Goal: Transaction & Acquisition: Purchase product/service

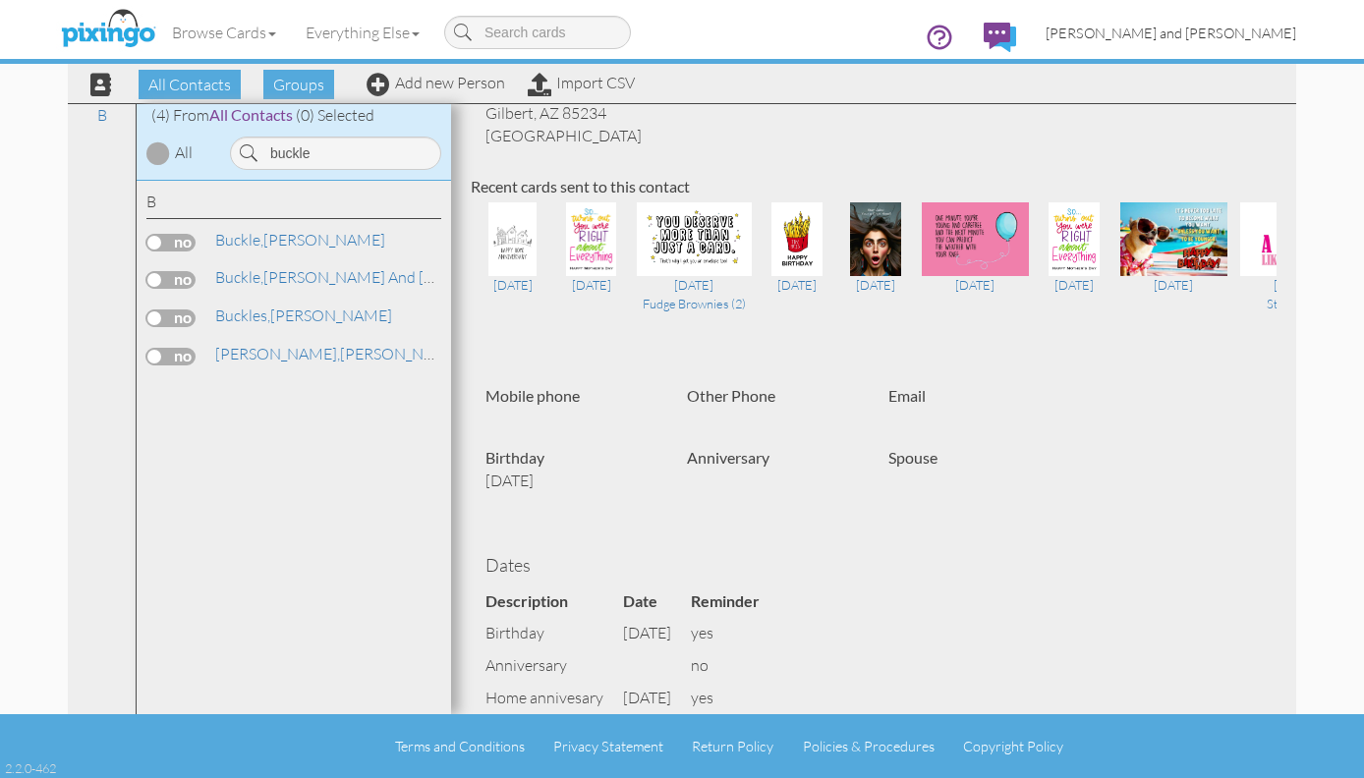
click at [1206, 28] on span "[PERSON_NAME] and [PERSON_NAME]" at bounding box center [1170, 33] width 251 height 17
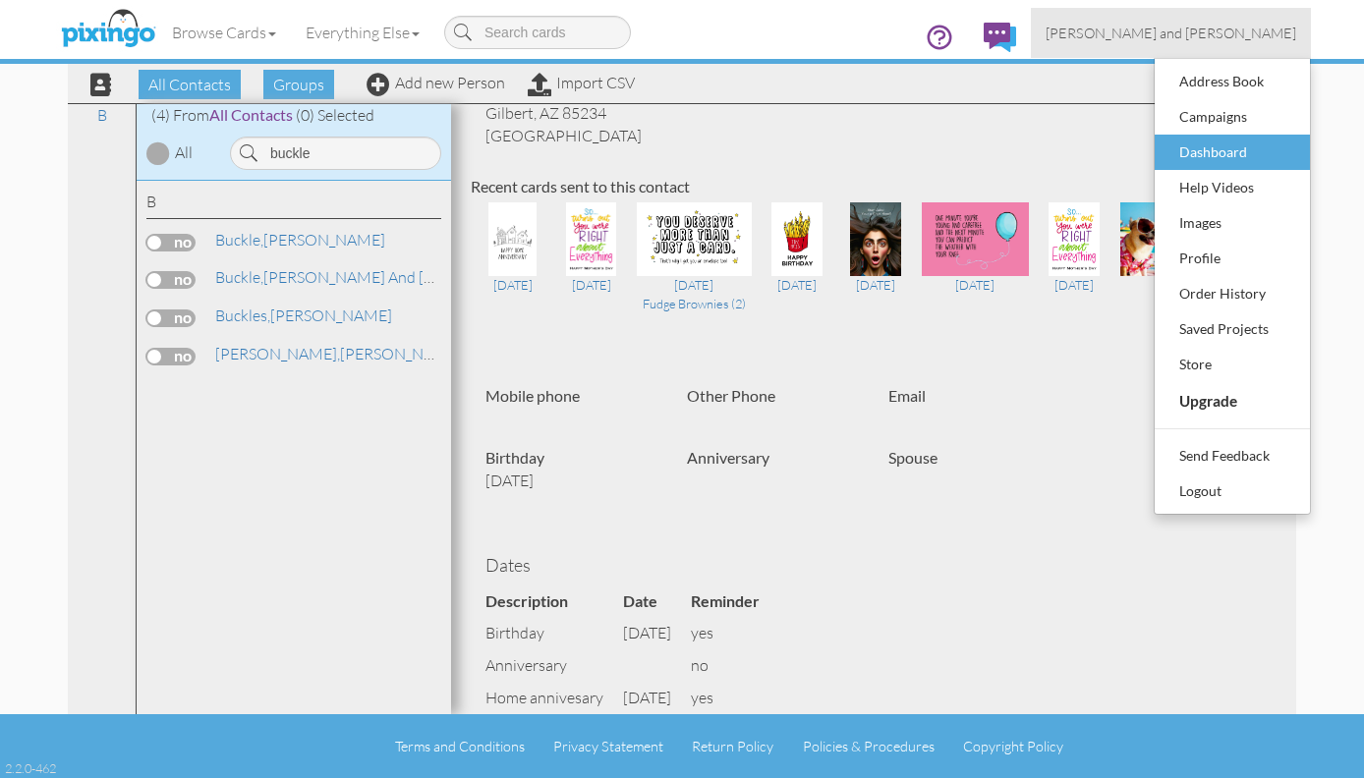
click at [1229, 147] on div "Dashboard" at bounding box center [1232, 152] width 116 height 29
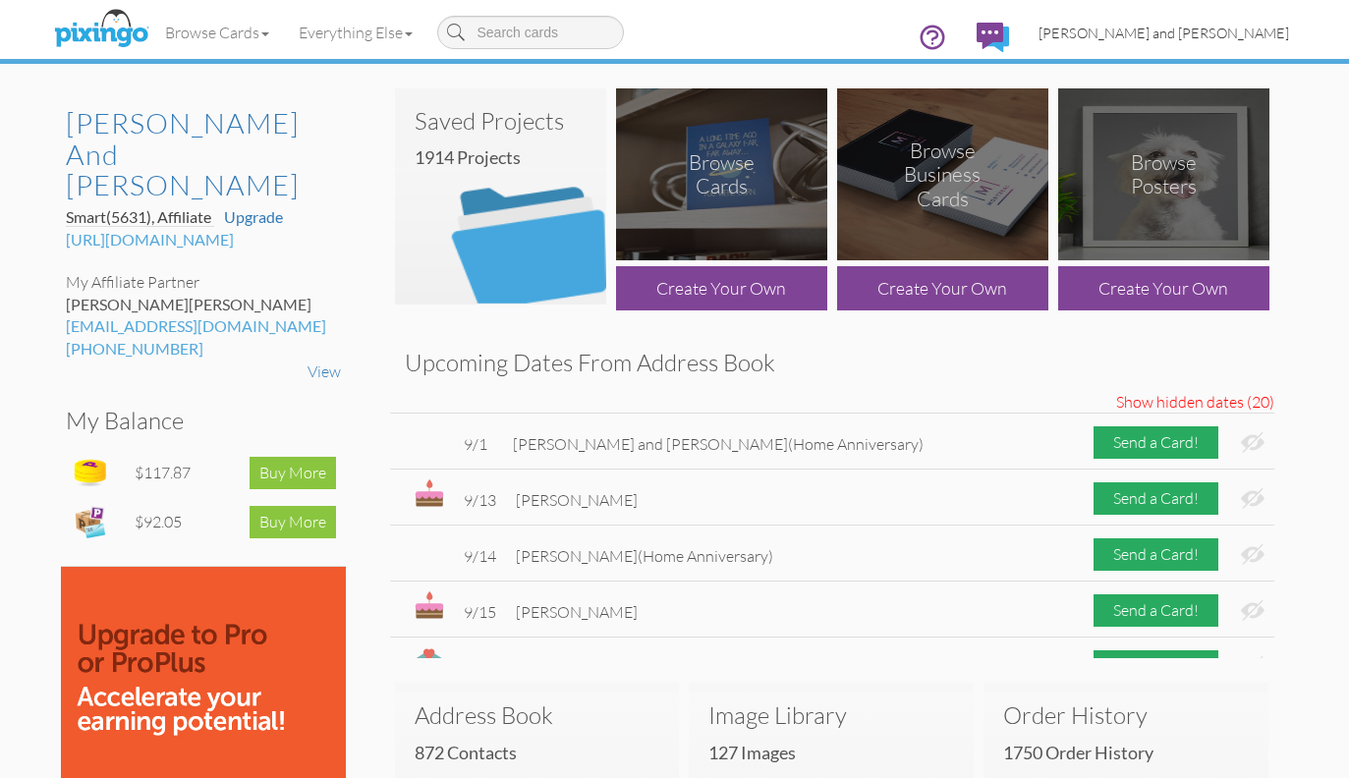
click at [1235, 35] on span "[PERSON_NAME] and [PERSON_NAME]" at bounding box center [1164, 33] width 251 height 17
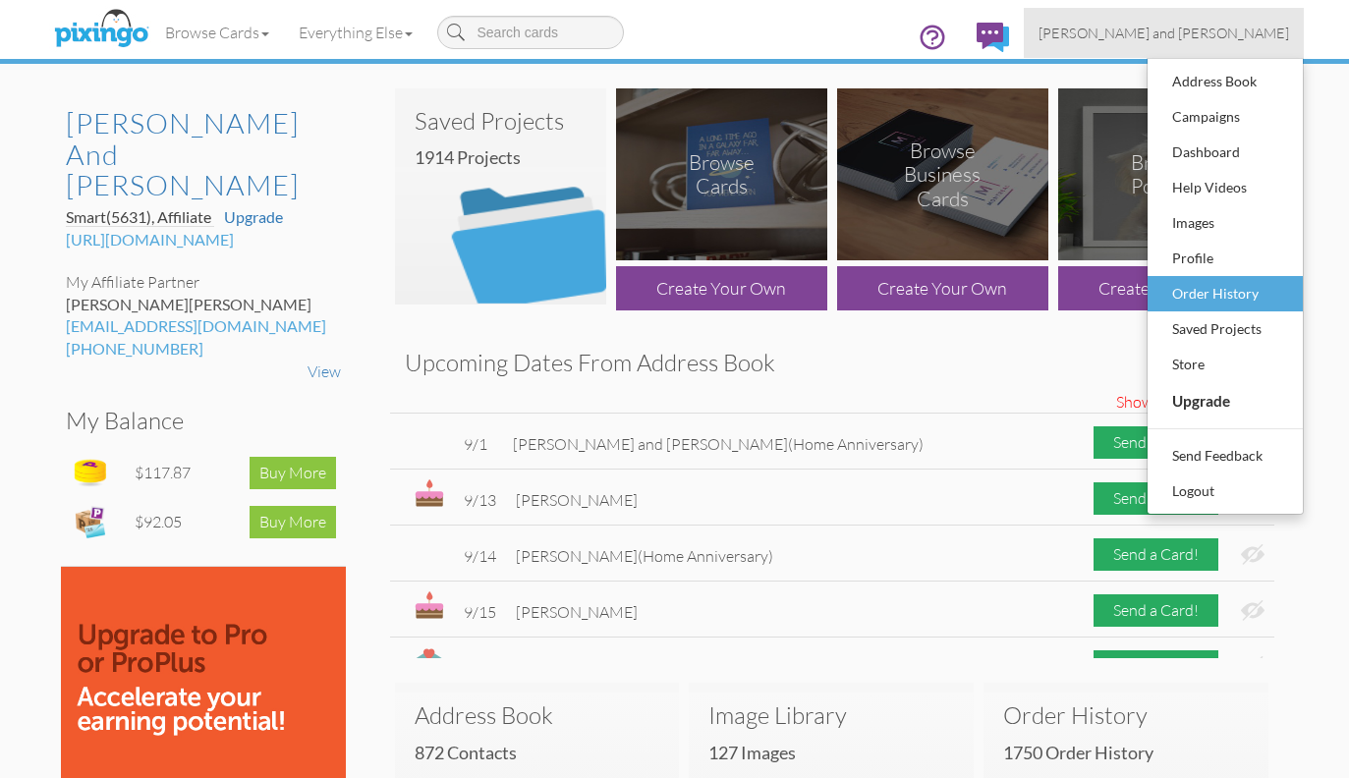
click at [1202, 281] on div "Order History" at bounding box center [1225, 293] width 116 height 29
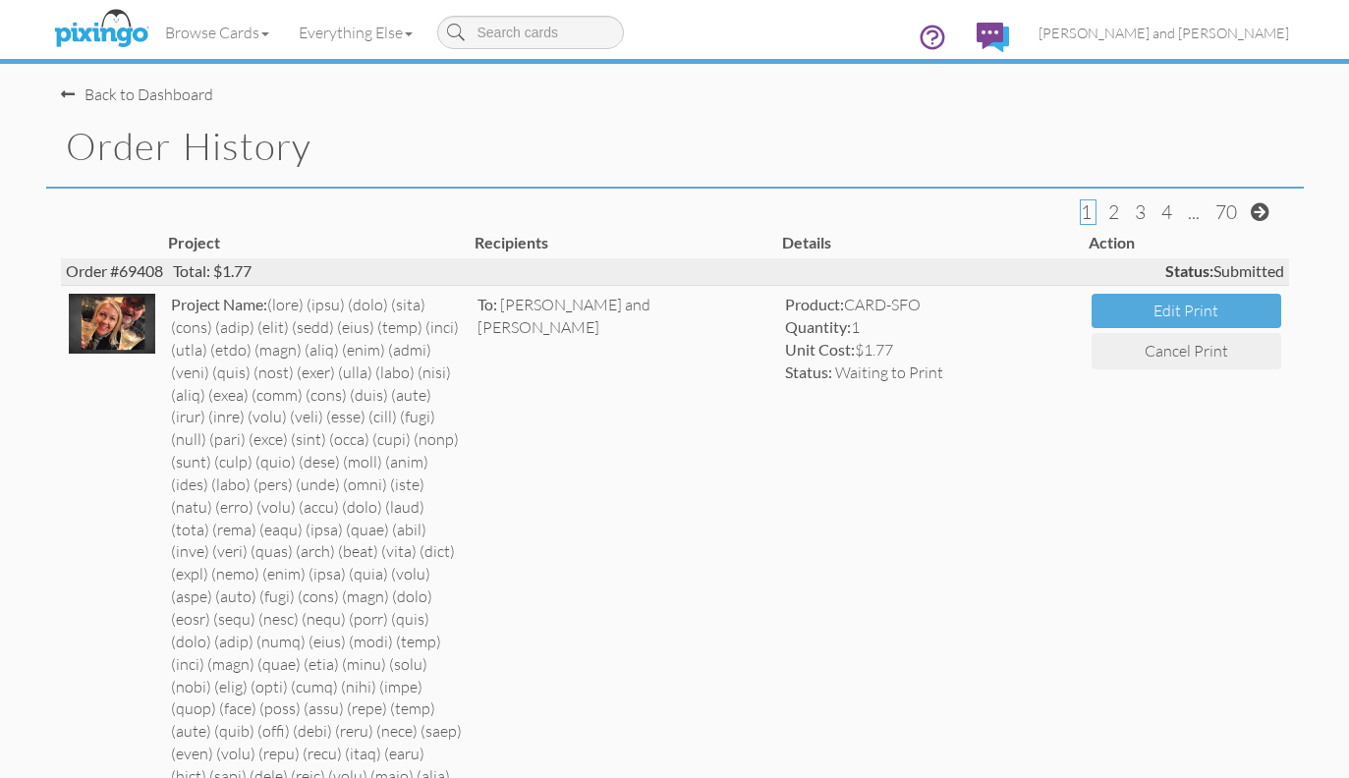
click at [121, 88] on div "Back to Dashboard" at bounding box center [137, 95] width 152 height 23
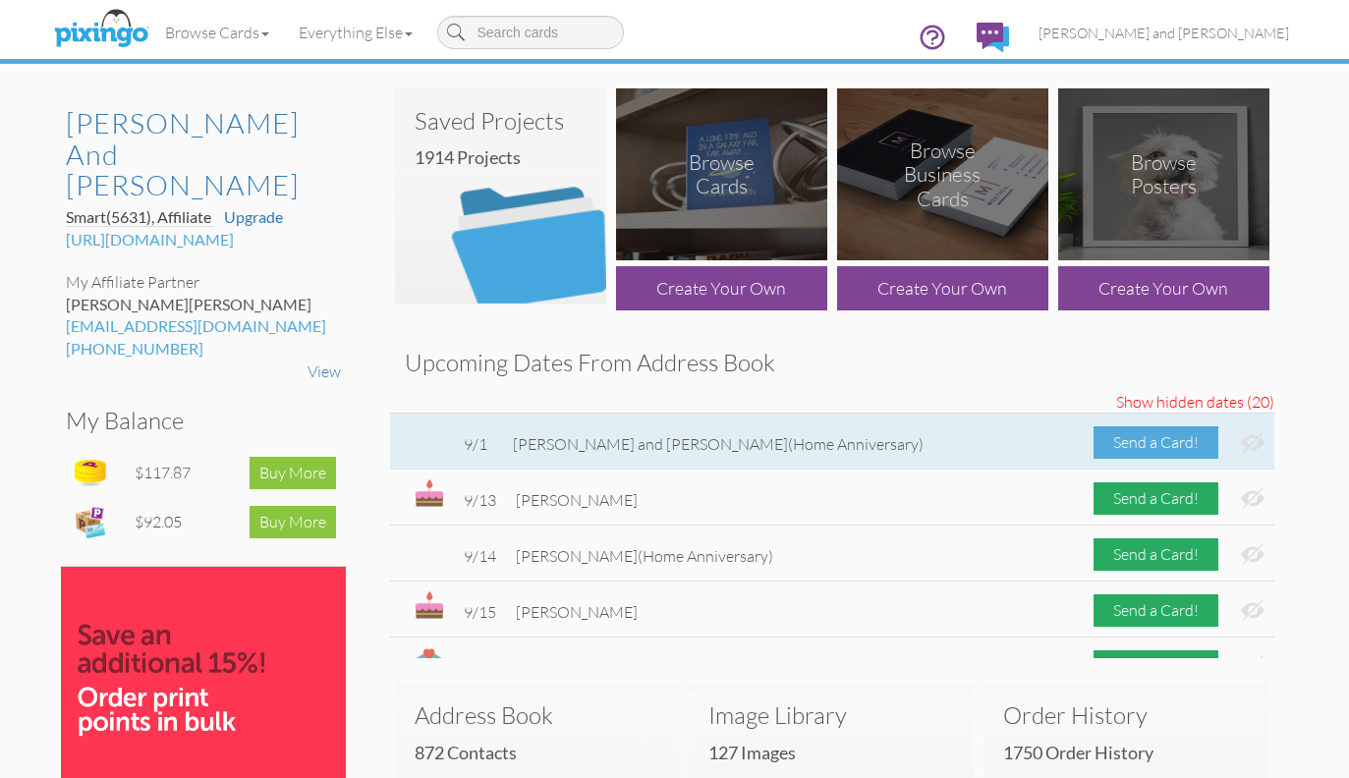
click at [1117, 433] on div "Send a Card!" at bounding box center [1156, 442] width 125 height 32
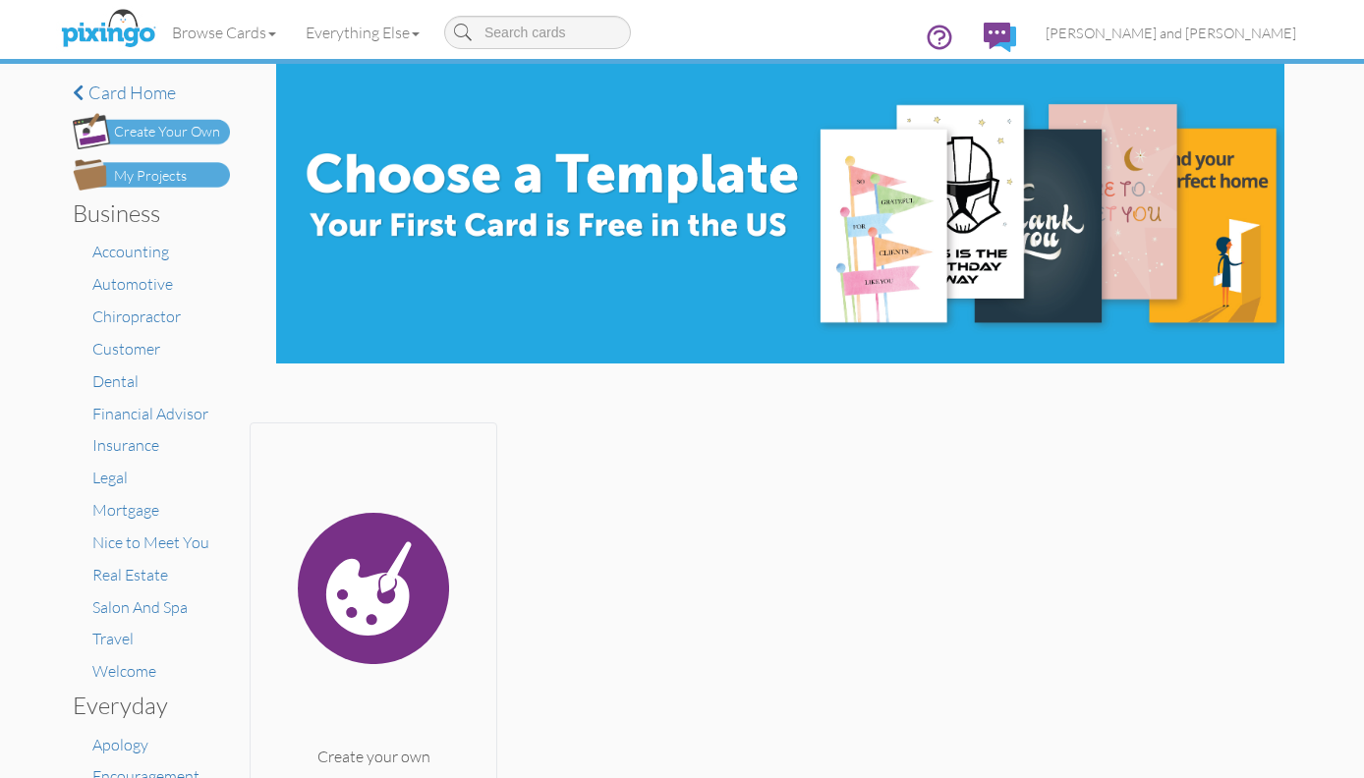
click at [132, 177] on div "My Projects" at bounding box center [150, 176] width 73 height 21
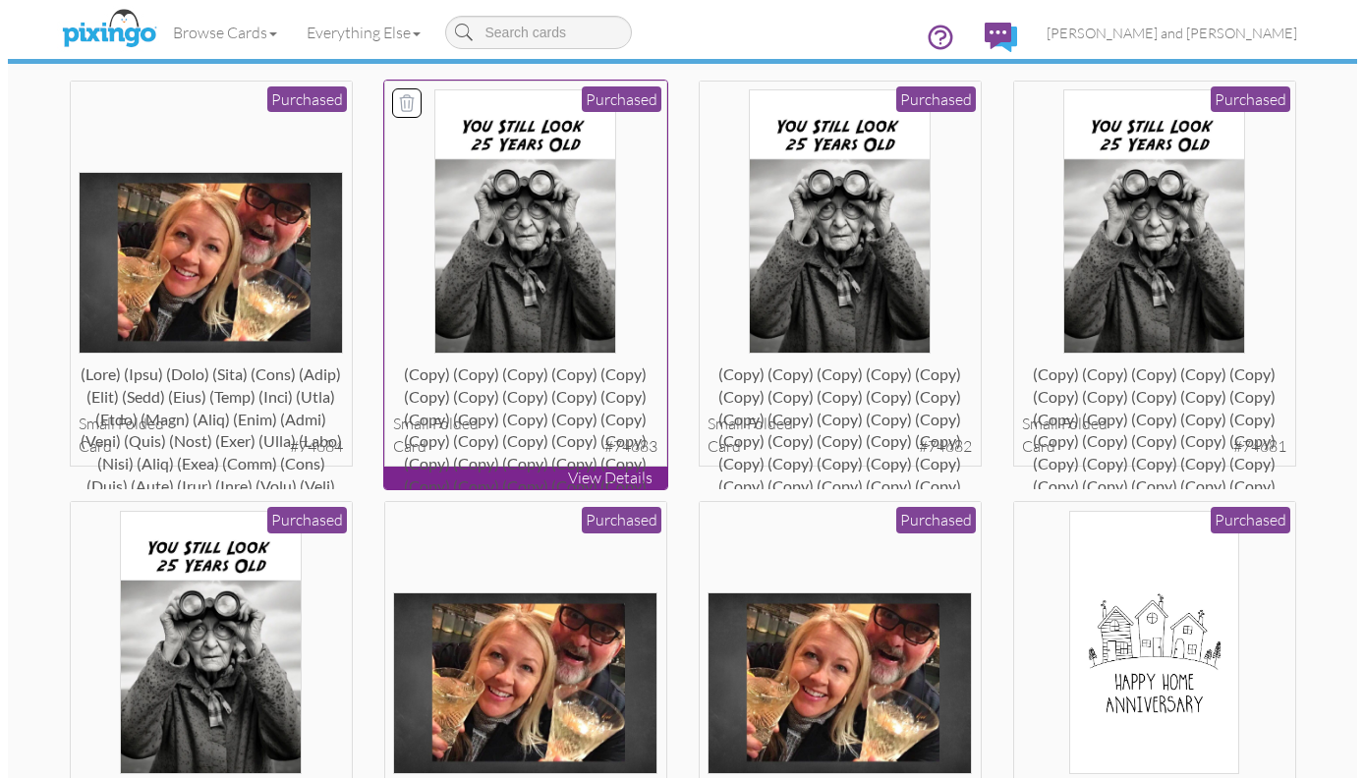
scroll to position [158, 0]
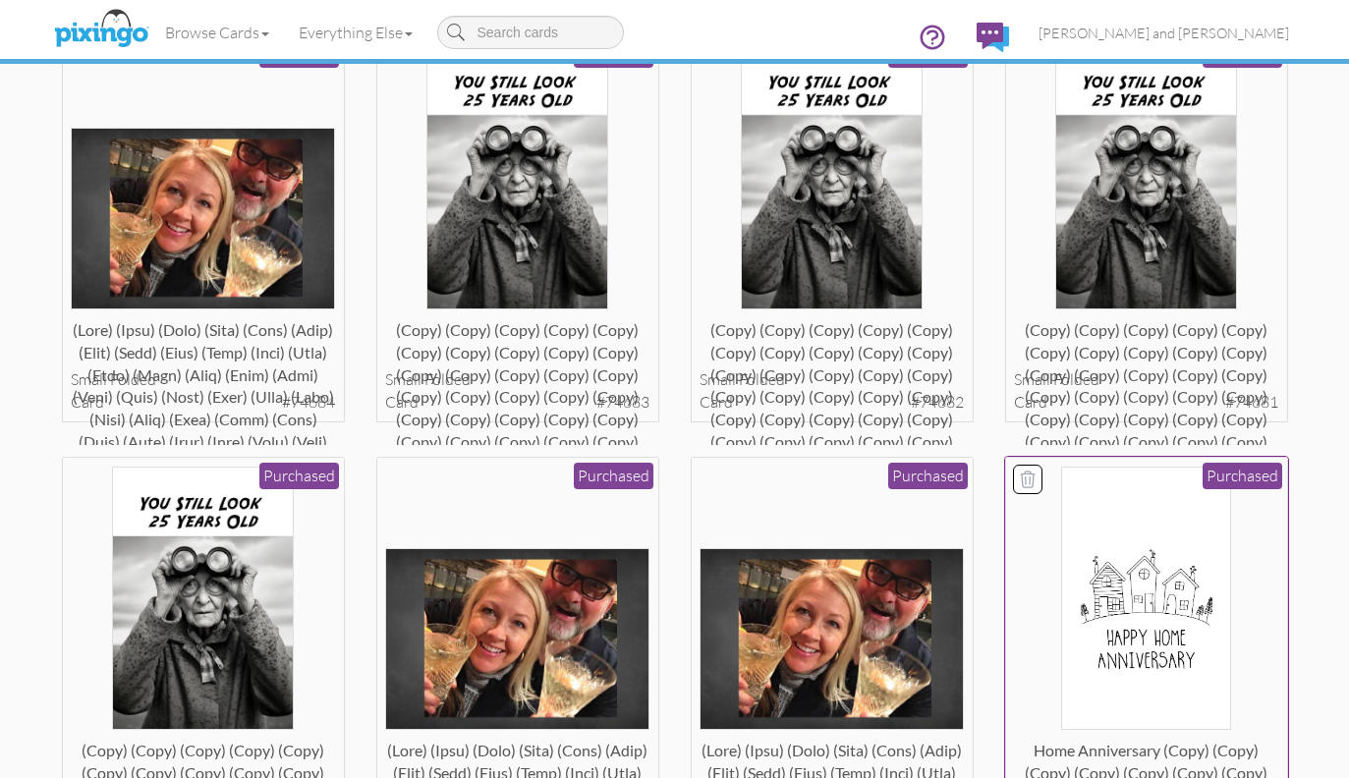
click at [1131, 672] on img at bounding box center [1146, 599] width 170 height 264
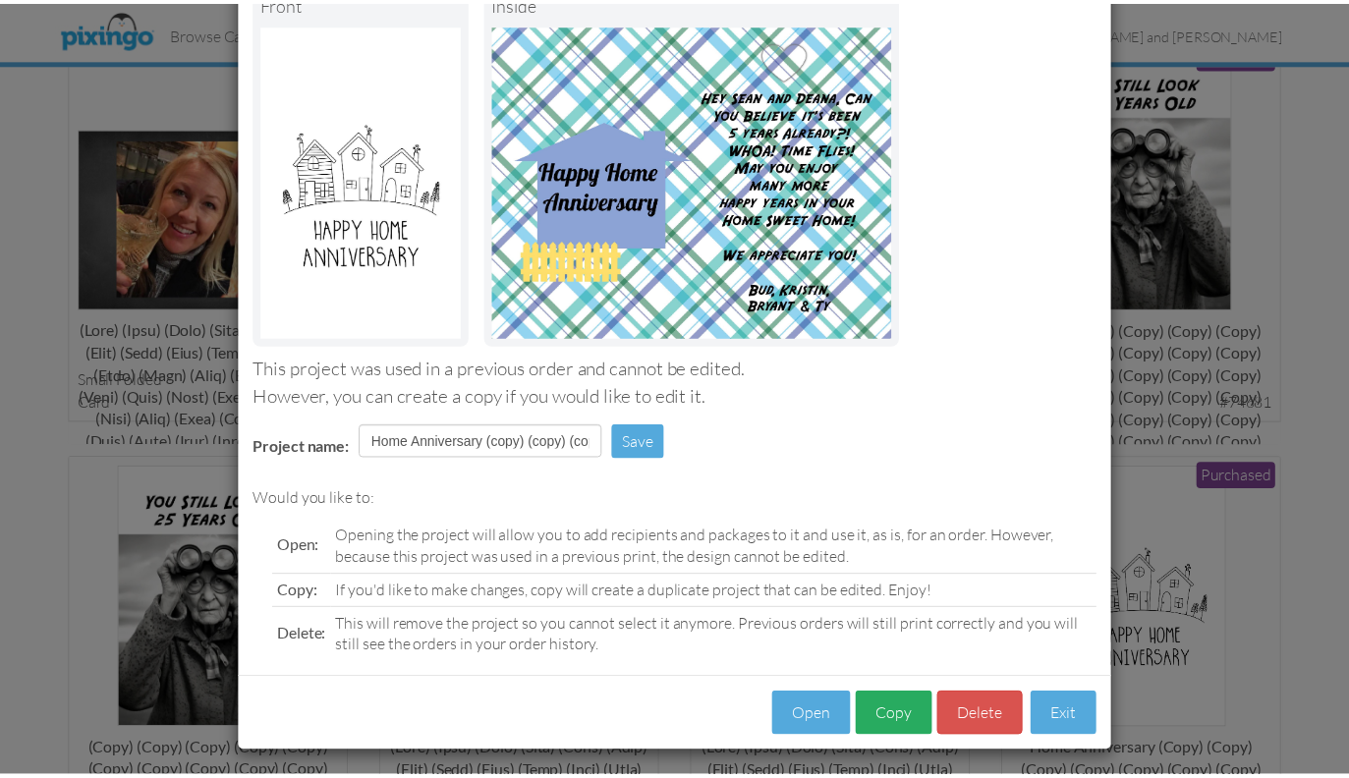
scroll to position [135, 0]
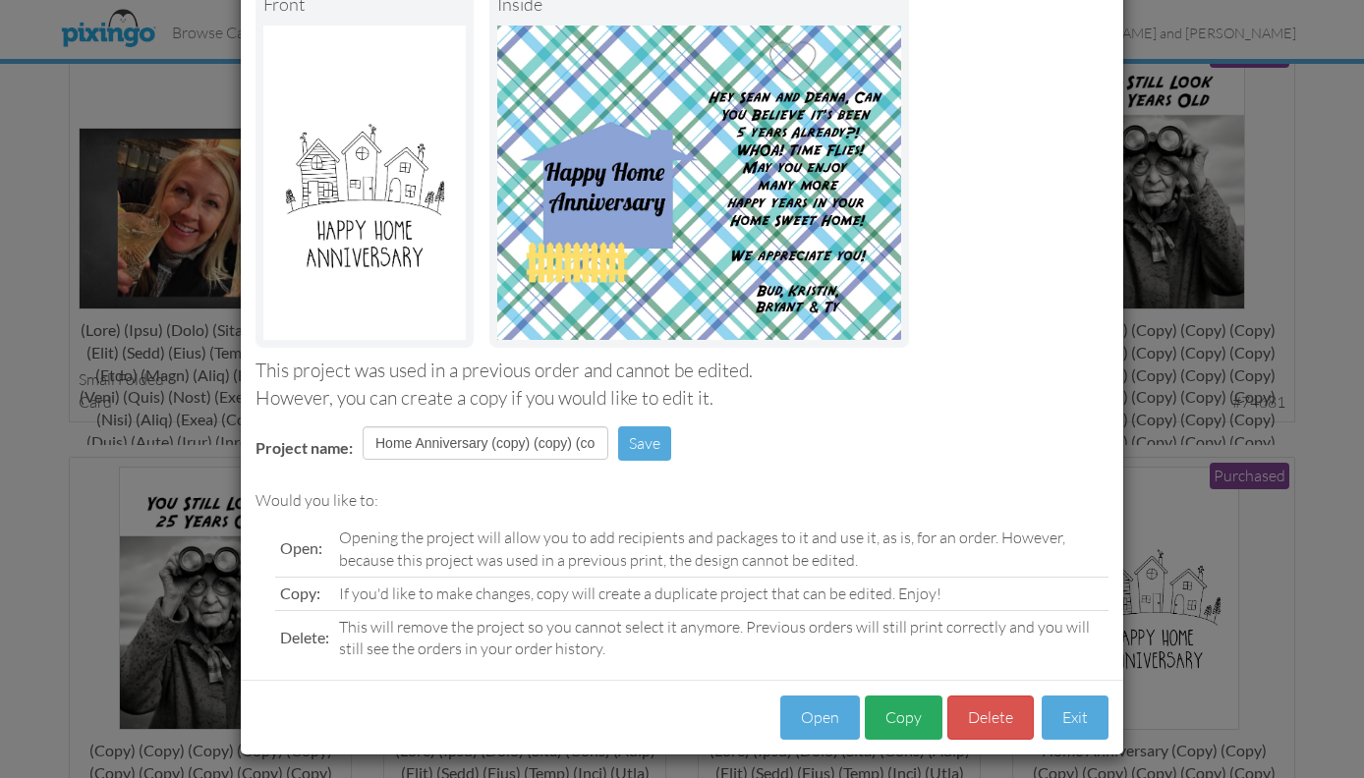
click at [884, 710] on button "Copy" at bounding box center [904, 718] width 78 height 44
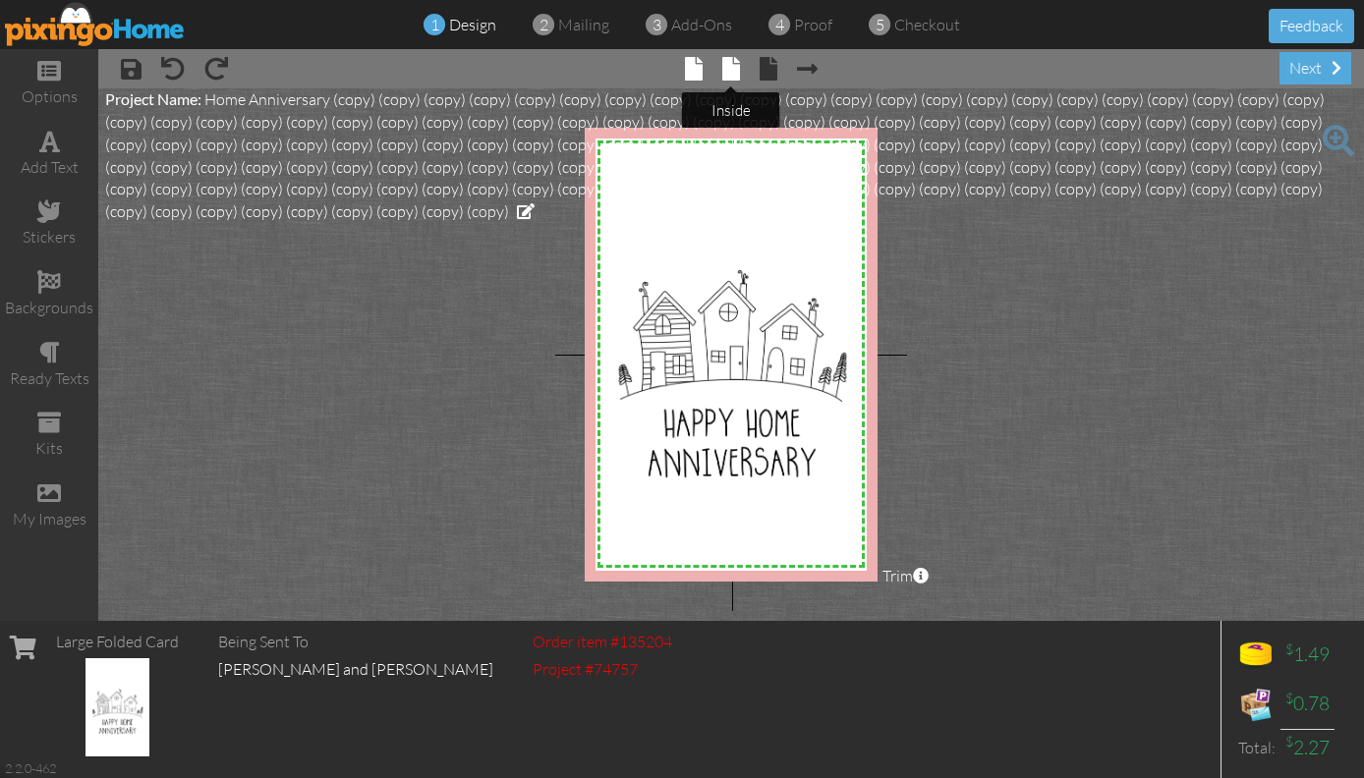
click at [735, 72] on span at bounding box center [731, 69] width 18 height 24
click at [732, 77] on span at bounding box center [731, 69] width 18 height 24
click at [729, 68] on span at bounding box center [731, 69] width 18 height 24
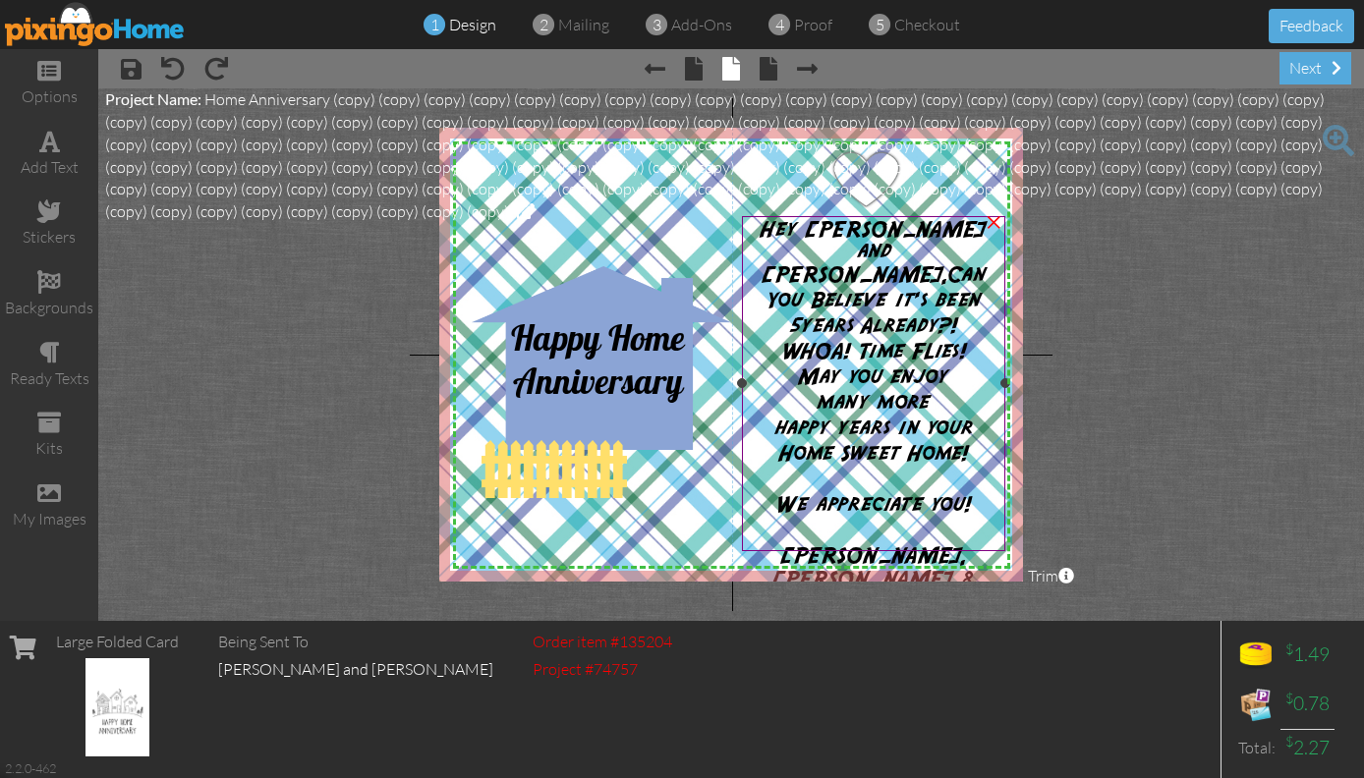
click at [874, 315] on span "years Already?!" at bounding box center [880, 326] width 156 height 22
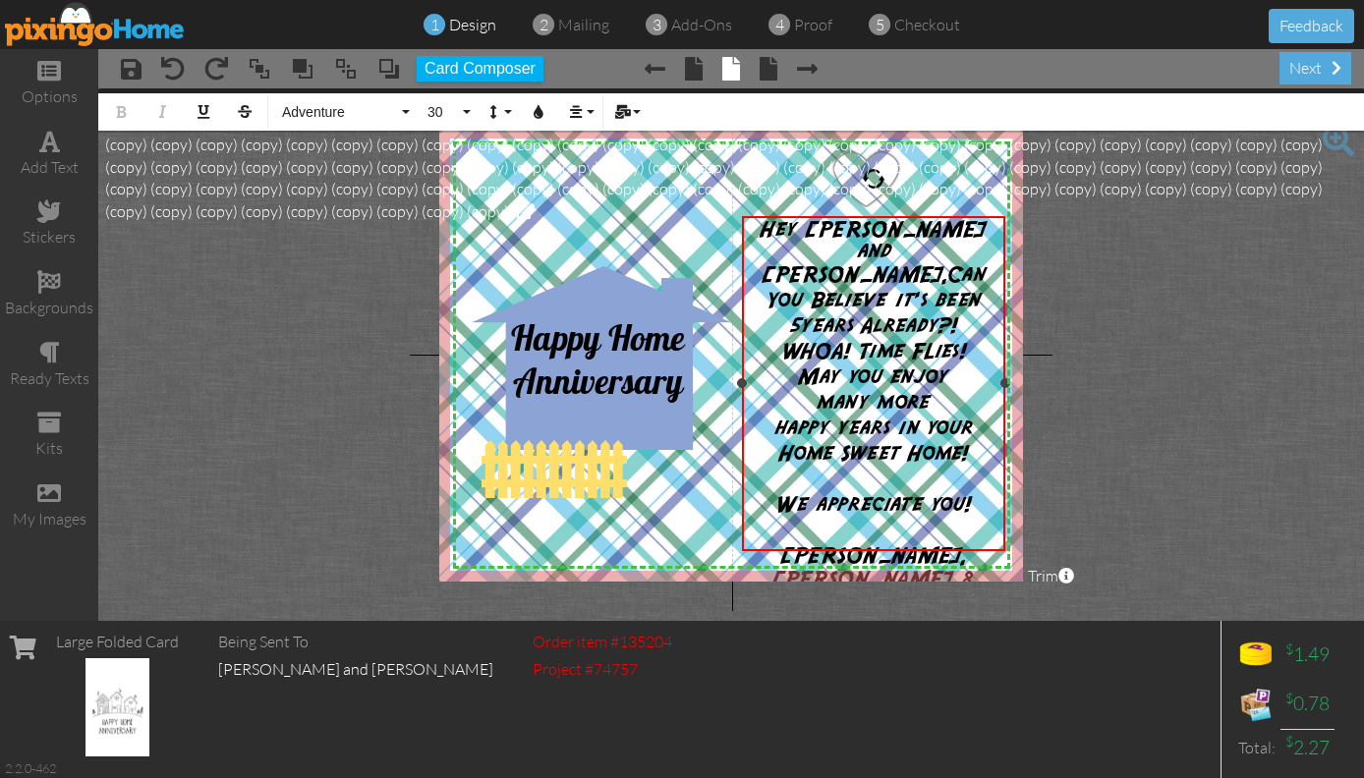
click at [958, 315] on span "years Already?!" at bounding box center [880, 326] width 156 height 22
click at [941, 230] on span "Hey Sean and Deana," at bounding box center [874, 252] width 226 height 67
click at [1320, 72] on div "next" at bounding box center [1315, 68] width 72 height 32
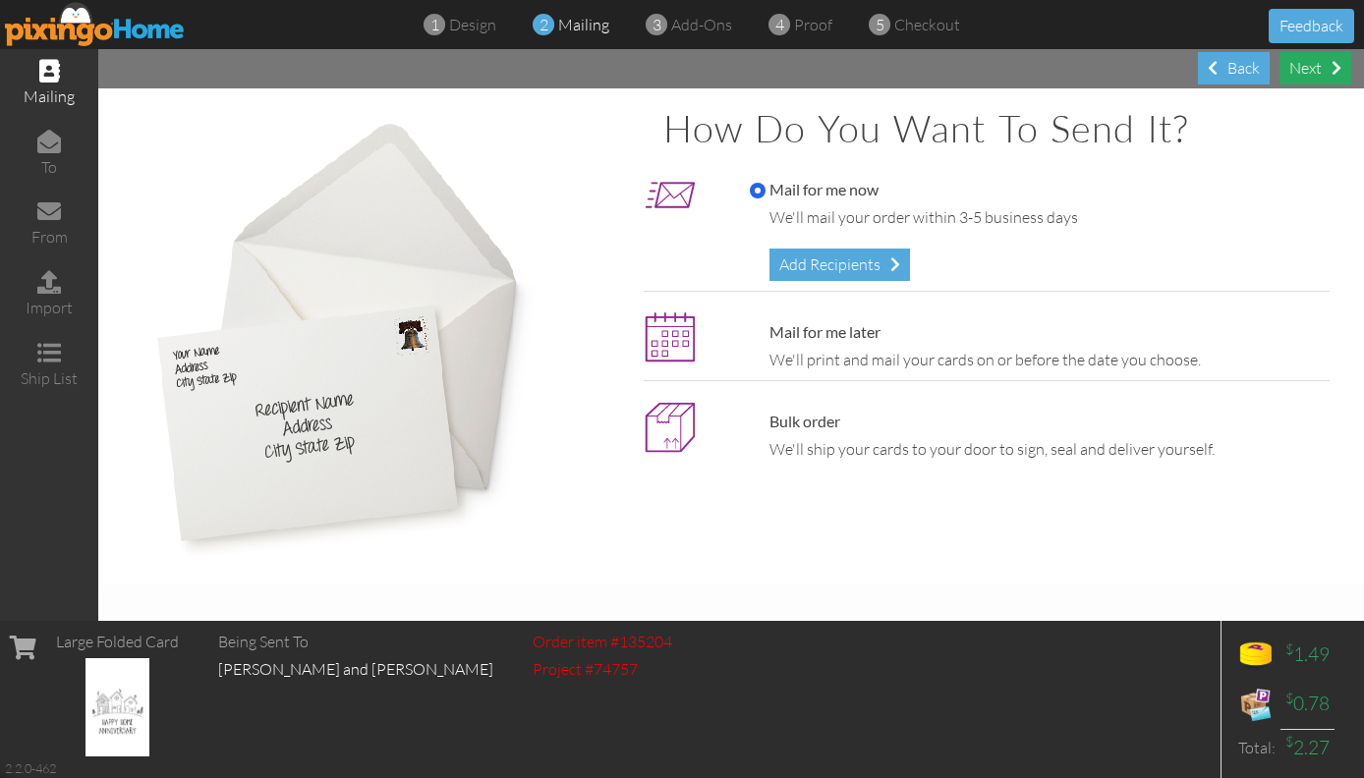
click at [1326, 75] on div "Next" at bounding box center [1315, 68] width 72 height 32
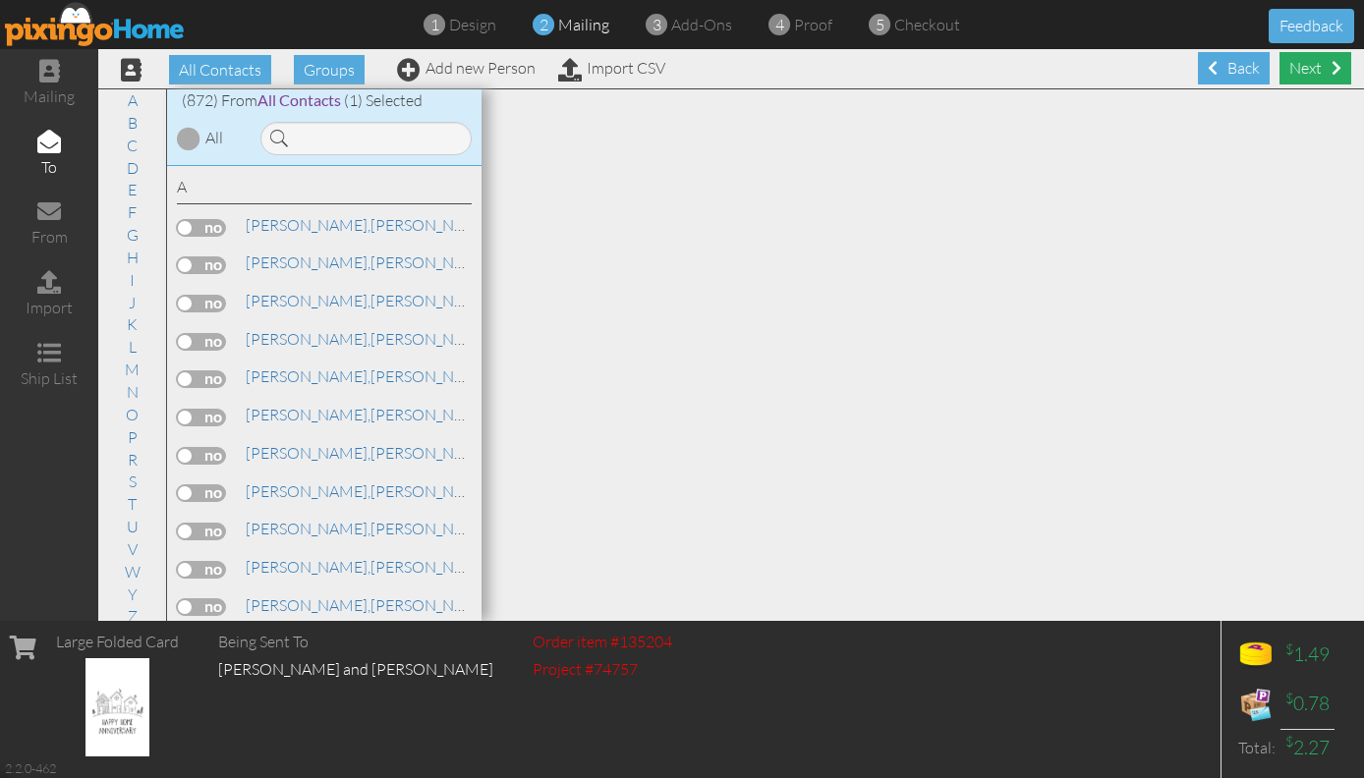
click at [1319, 73] on div "Next" at bounding box center [1315, 68] width 72 height 32
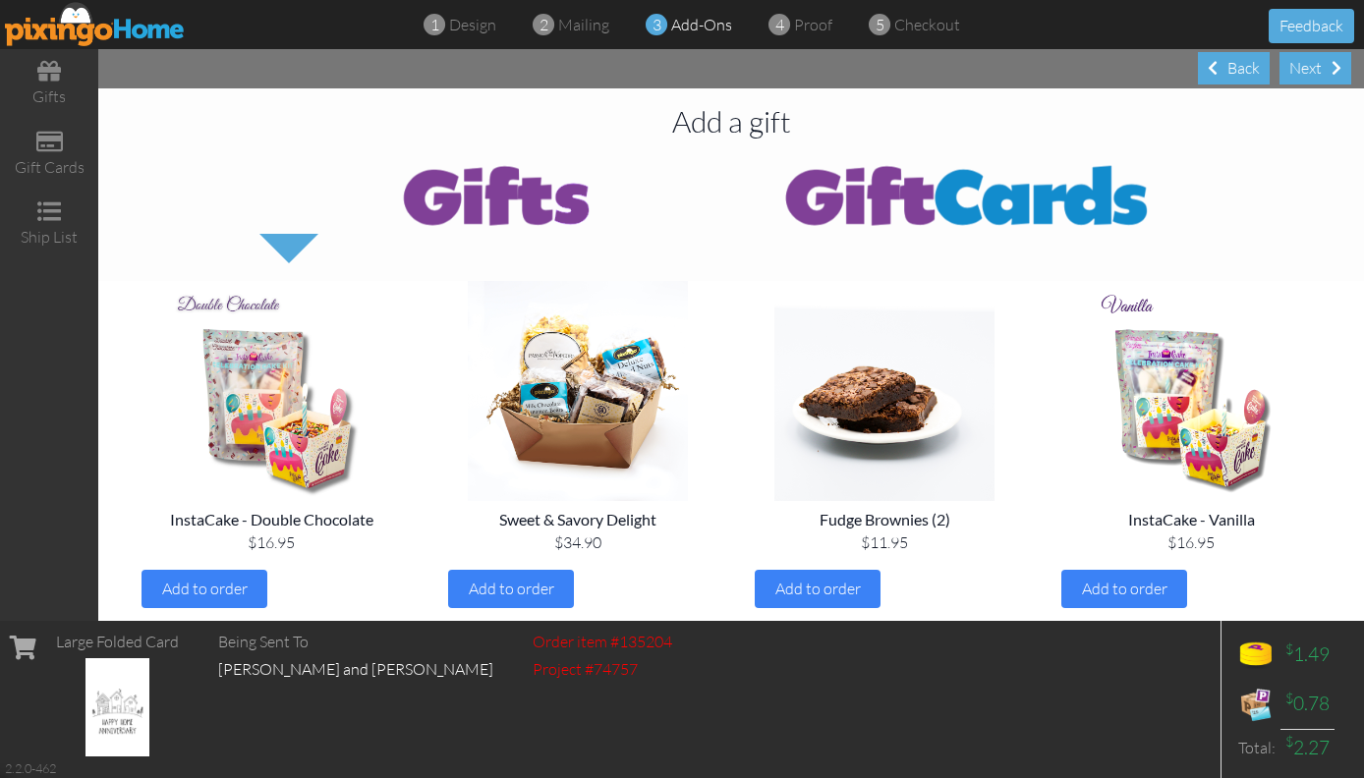
click at [1319, 73] on div "Next" at bounding box center [1315, 68] width 72 height 32
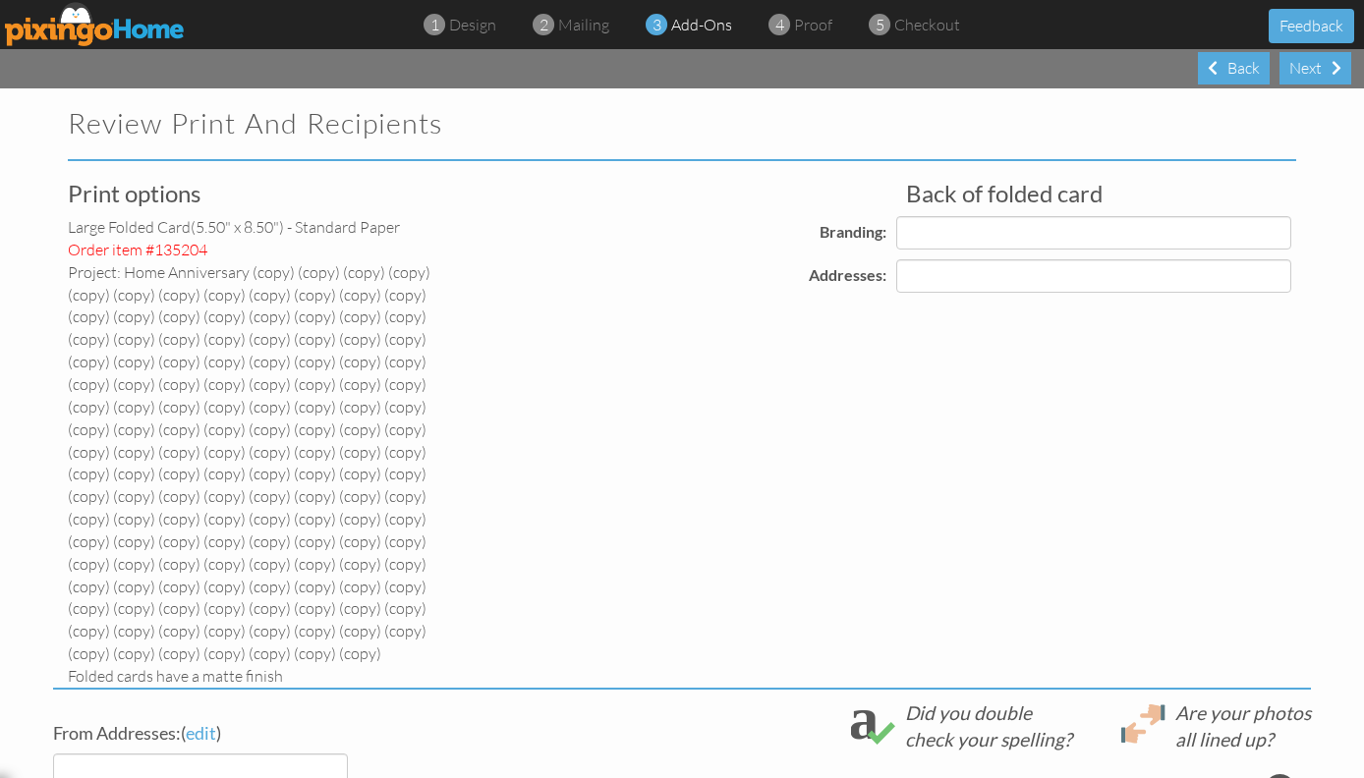
select select "object:9953"
select select "object:9957"
click at [1319, 73] on div "Next" at bounding box center [1315, 68] width 72 height 32
select select "object:9958"
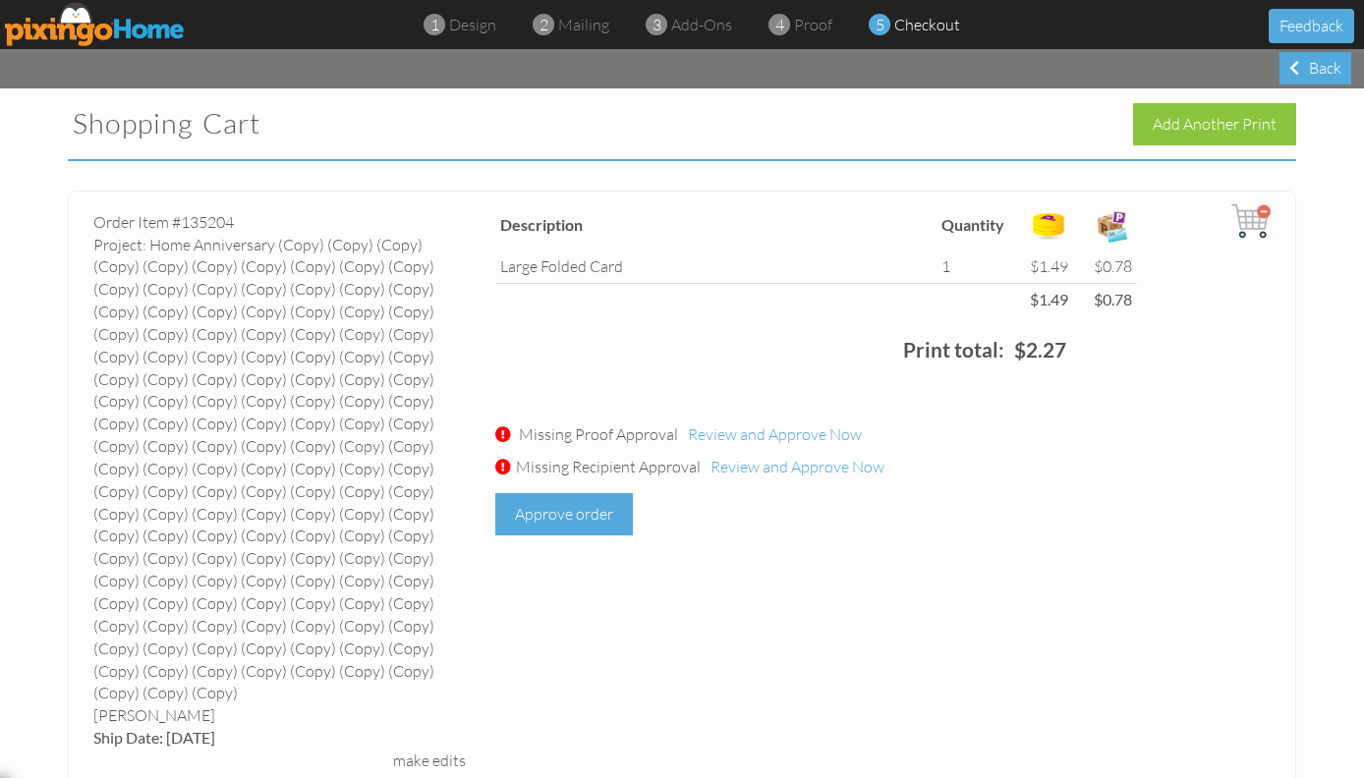
click at [557, 507] on div "Approve order" at bounding box center [564, 514] width 138 height 42
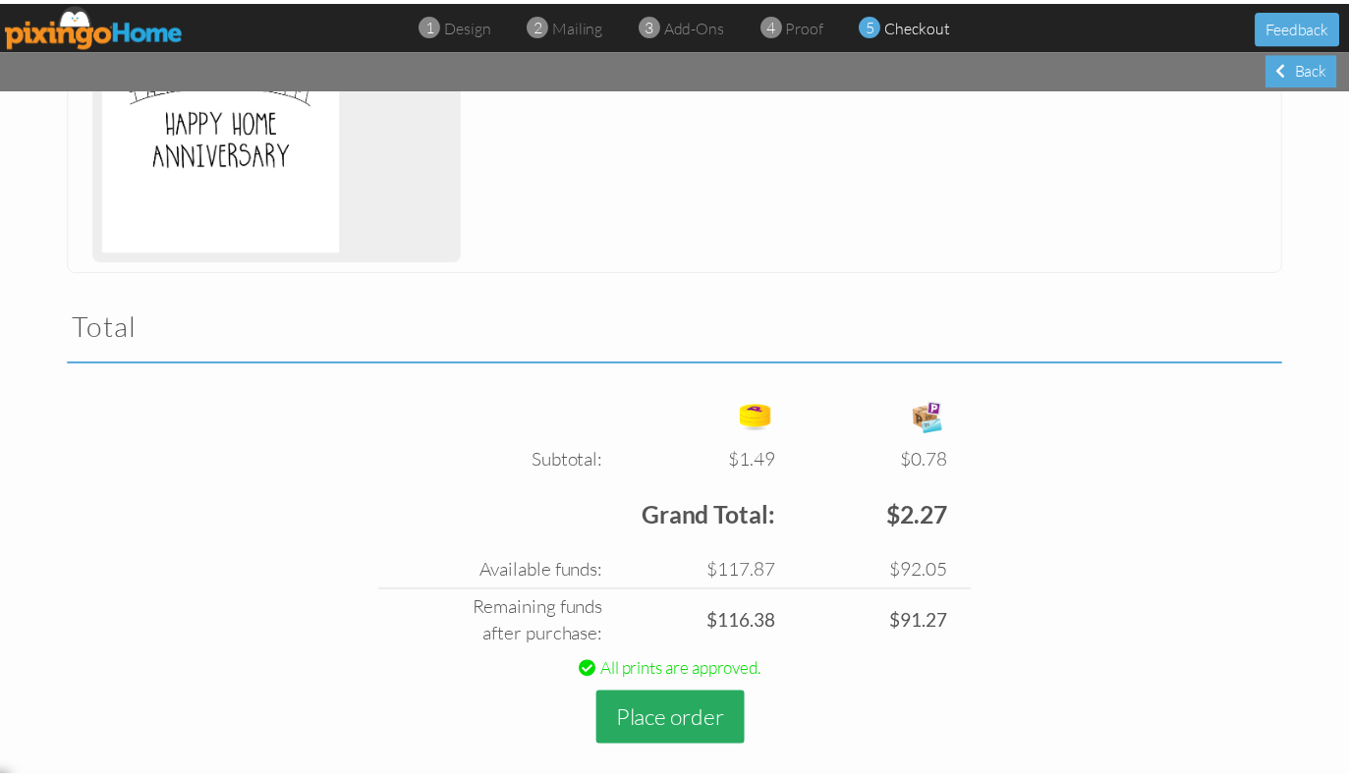
scroll to position [912, 0]
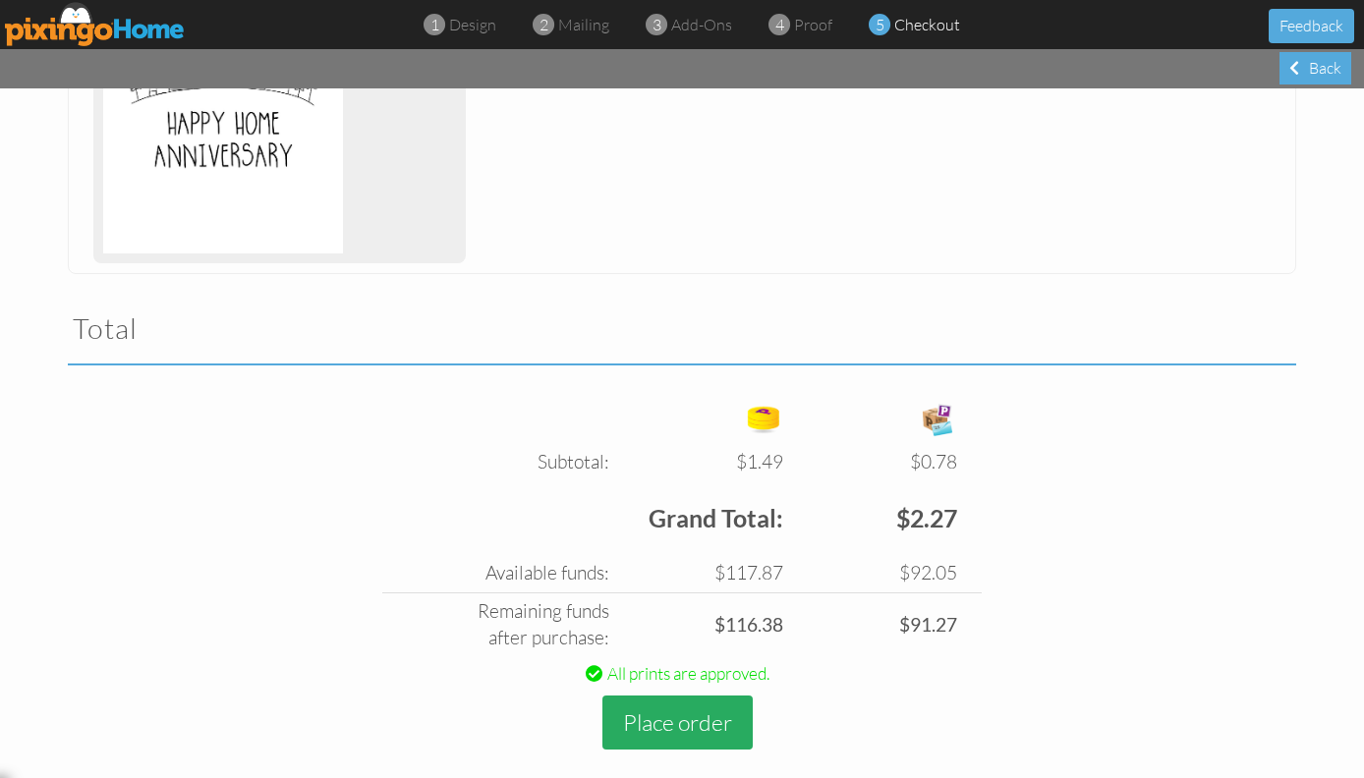
click at [702, 696] on button "Place order" at bounding box center [677, 723] width 150 height 54
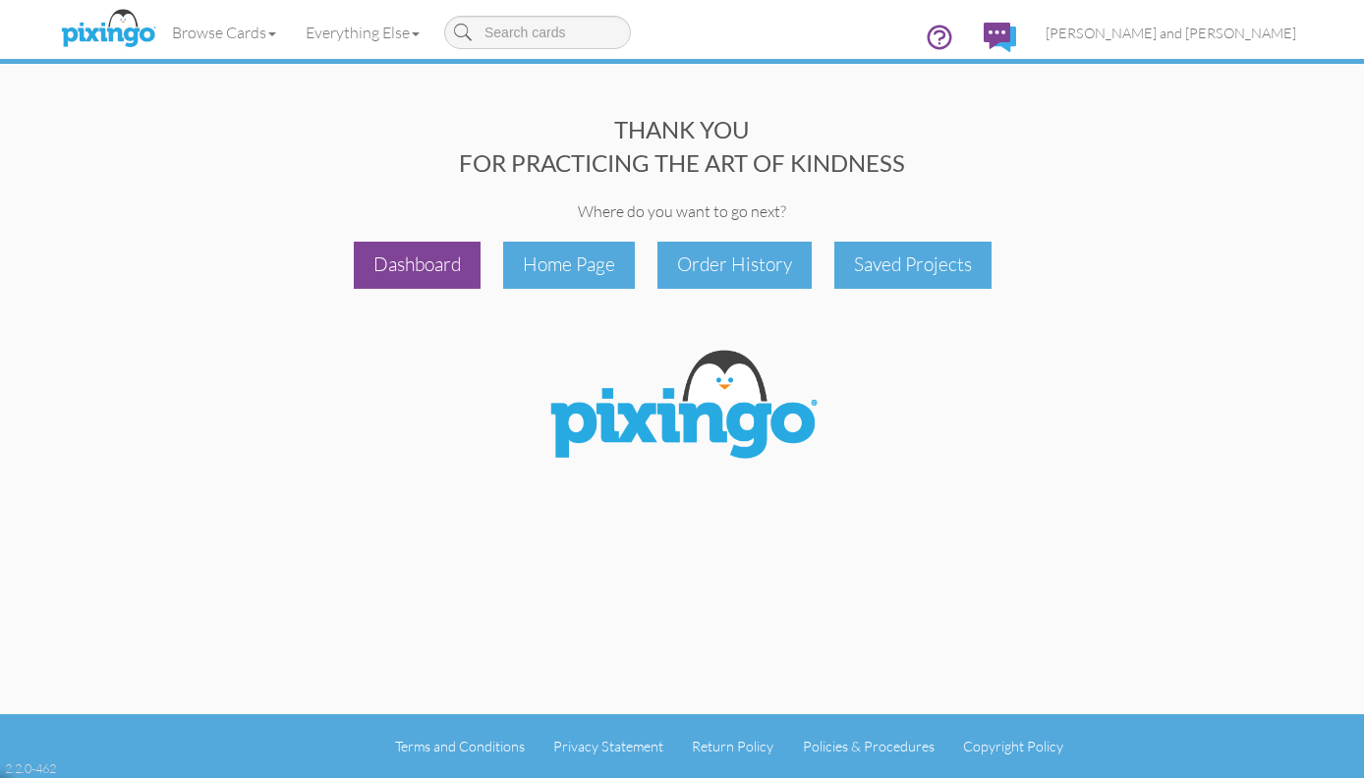
click at [407, 247] on div "Dashboard" at bounding box center [417, 265] width 127 height 46
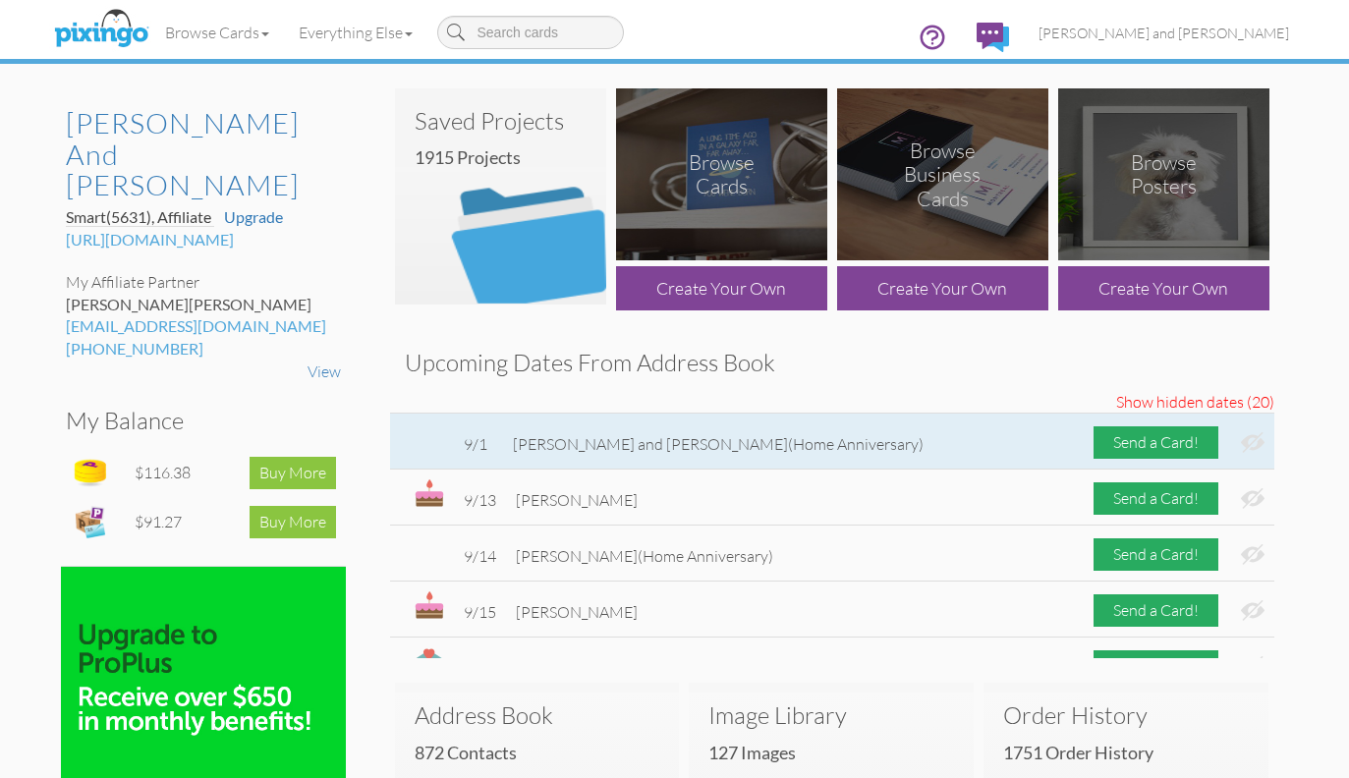
click at [1241, 443] on img at bounding box center [1253, 442] width 24 height 21
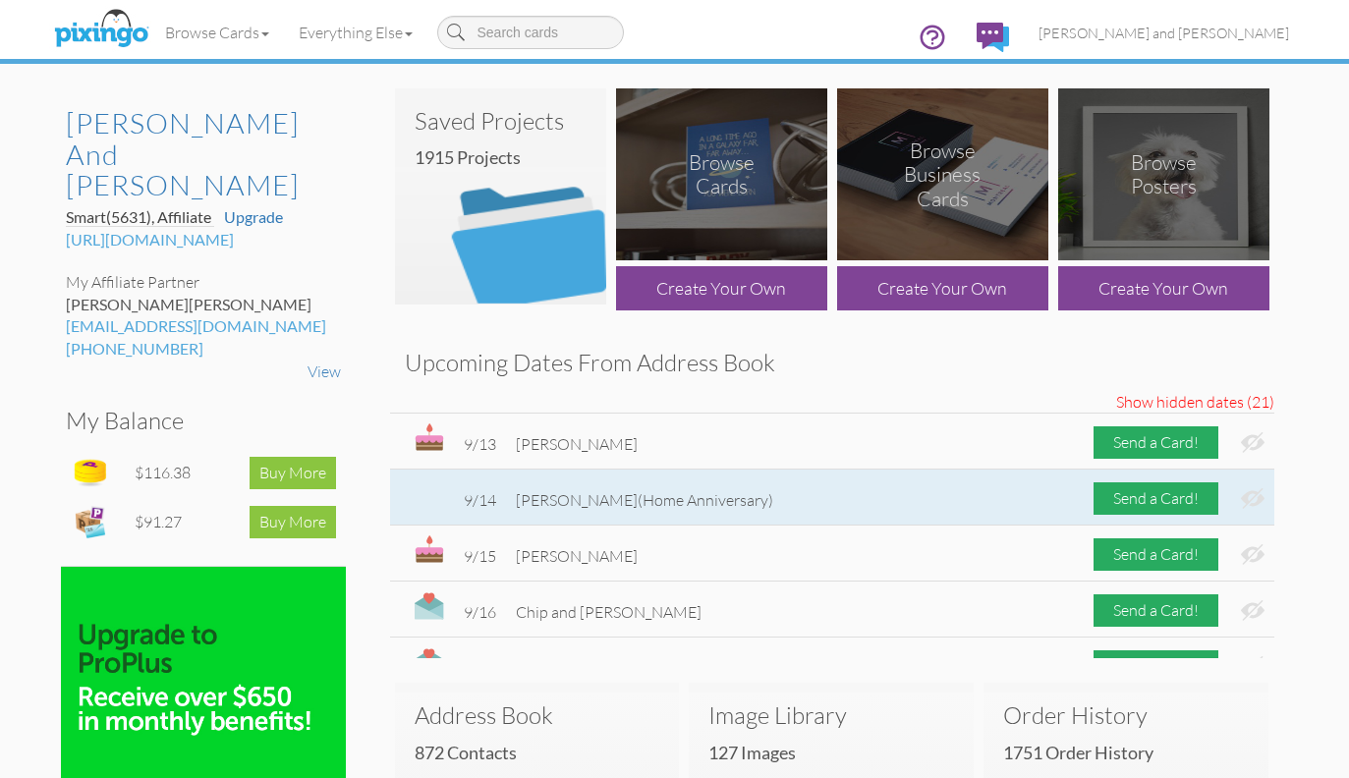
click at [1243, 495] on img at bounding box center [1253, 498] width 24 height 21
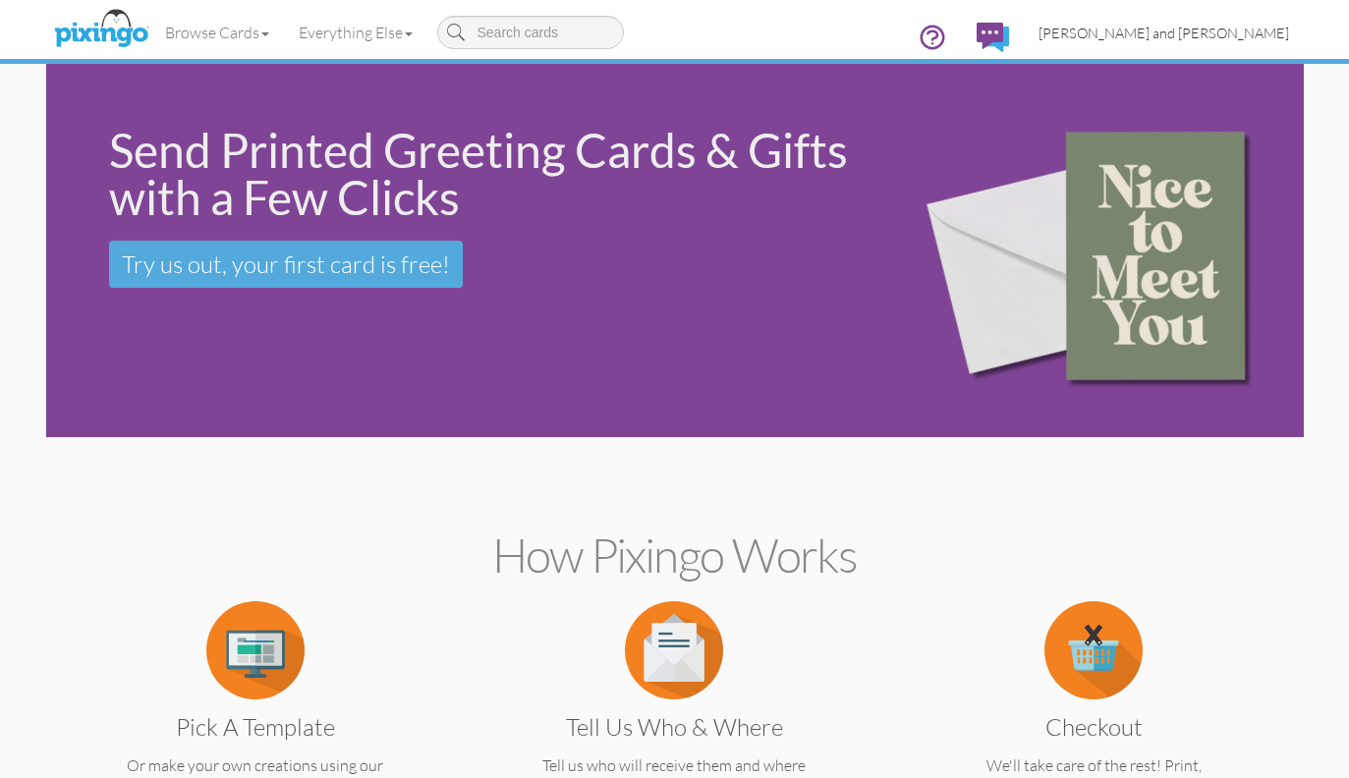
click at [1172, 25] on span "[PERSON_NAME] and [PERSON_NAME]" at bounding box center [1164, 33] width 251 height 17
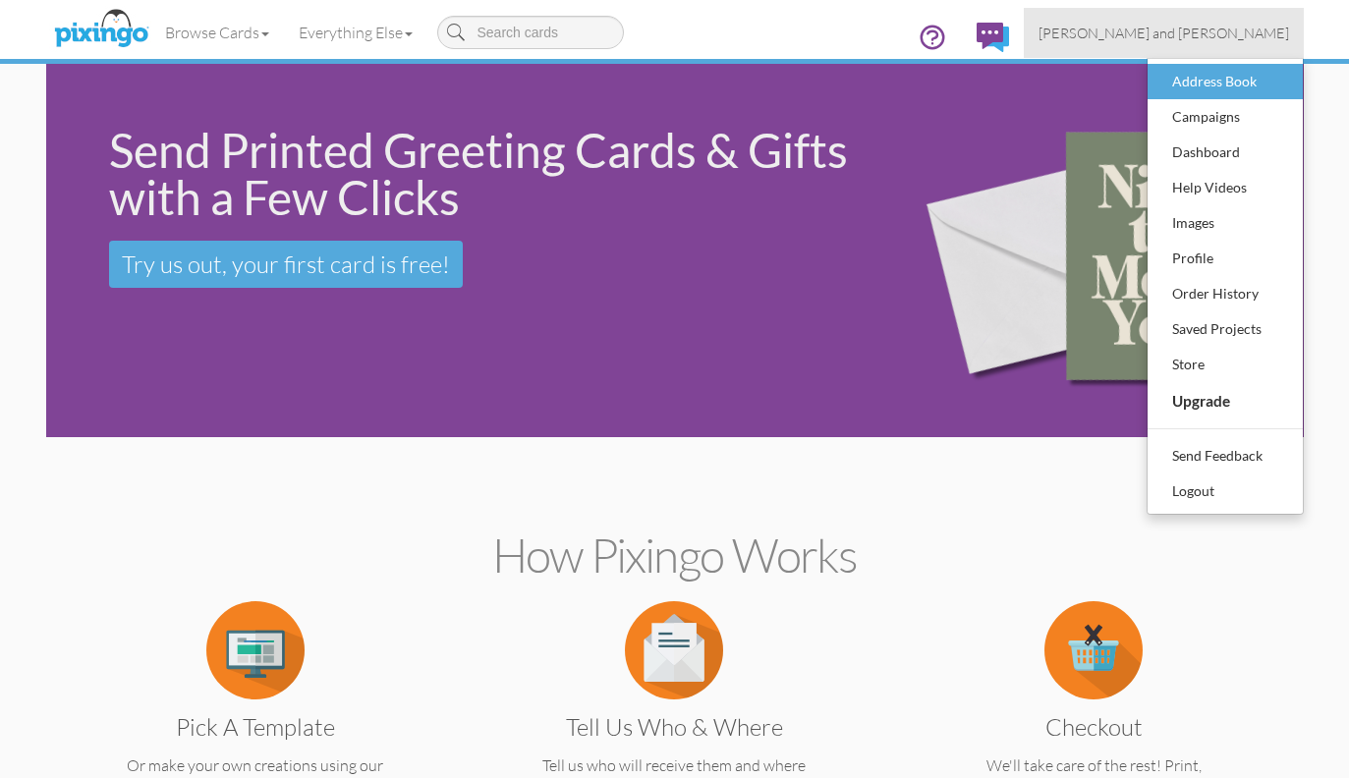
click at [1190, 76] on div "Address Book" at bounding box center [1225, 81] width 116 height 29
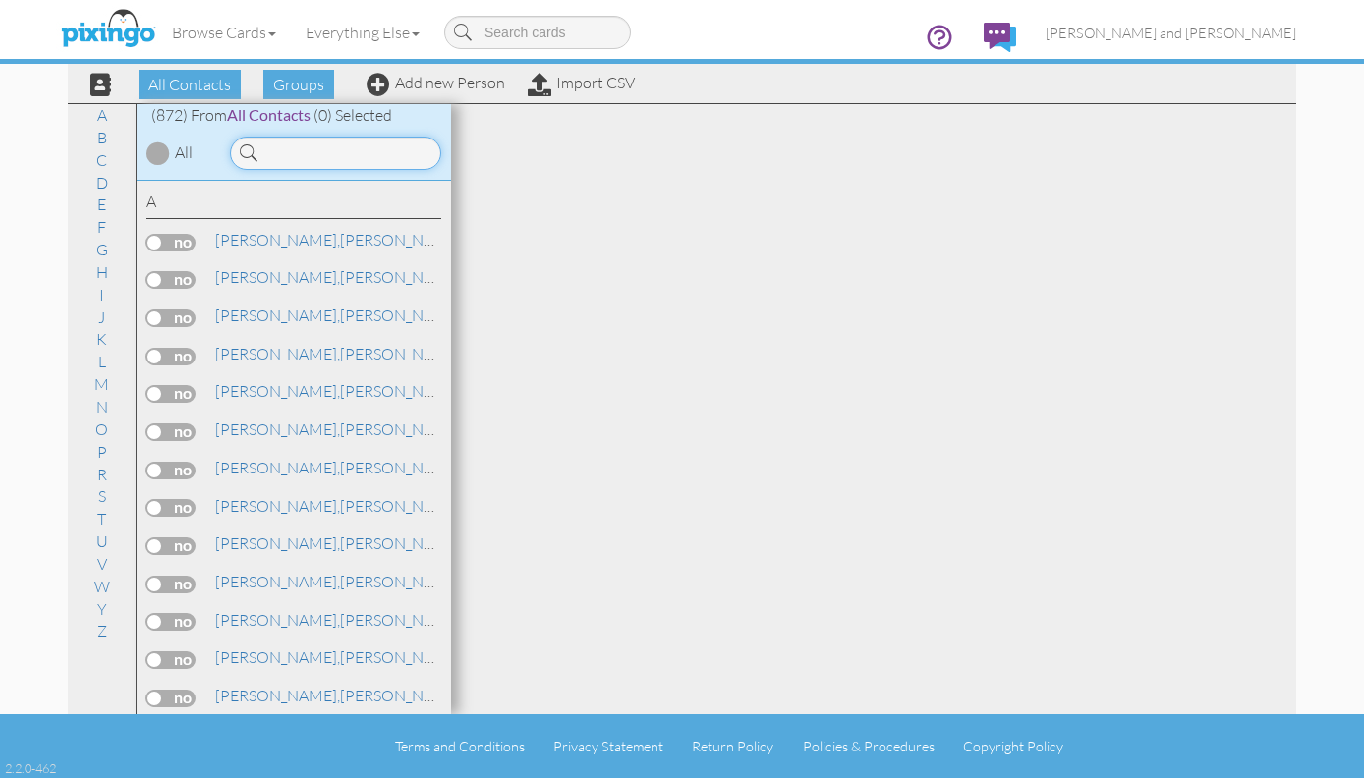
click at [381, 147] on input at bounding box center [335, 153] width 211 height 33
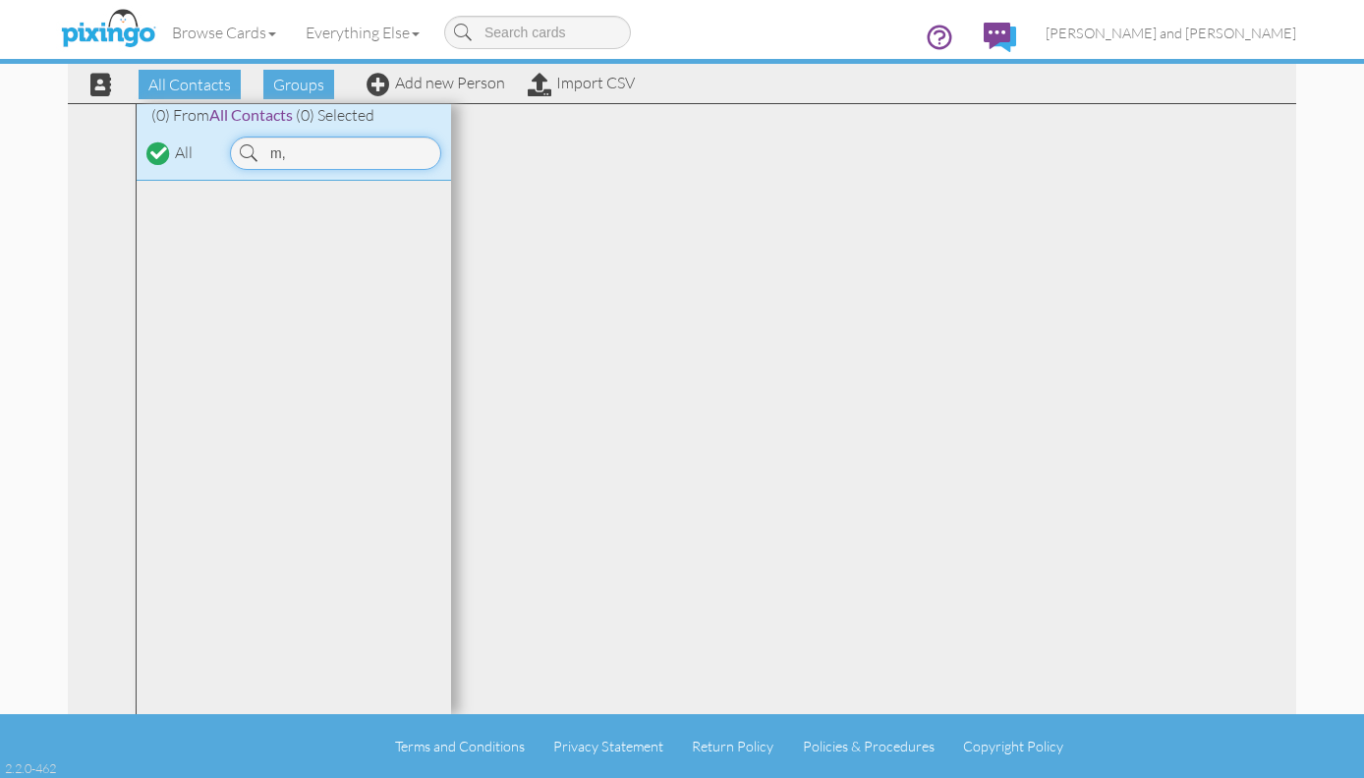
type input "m"
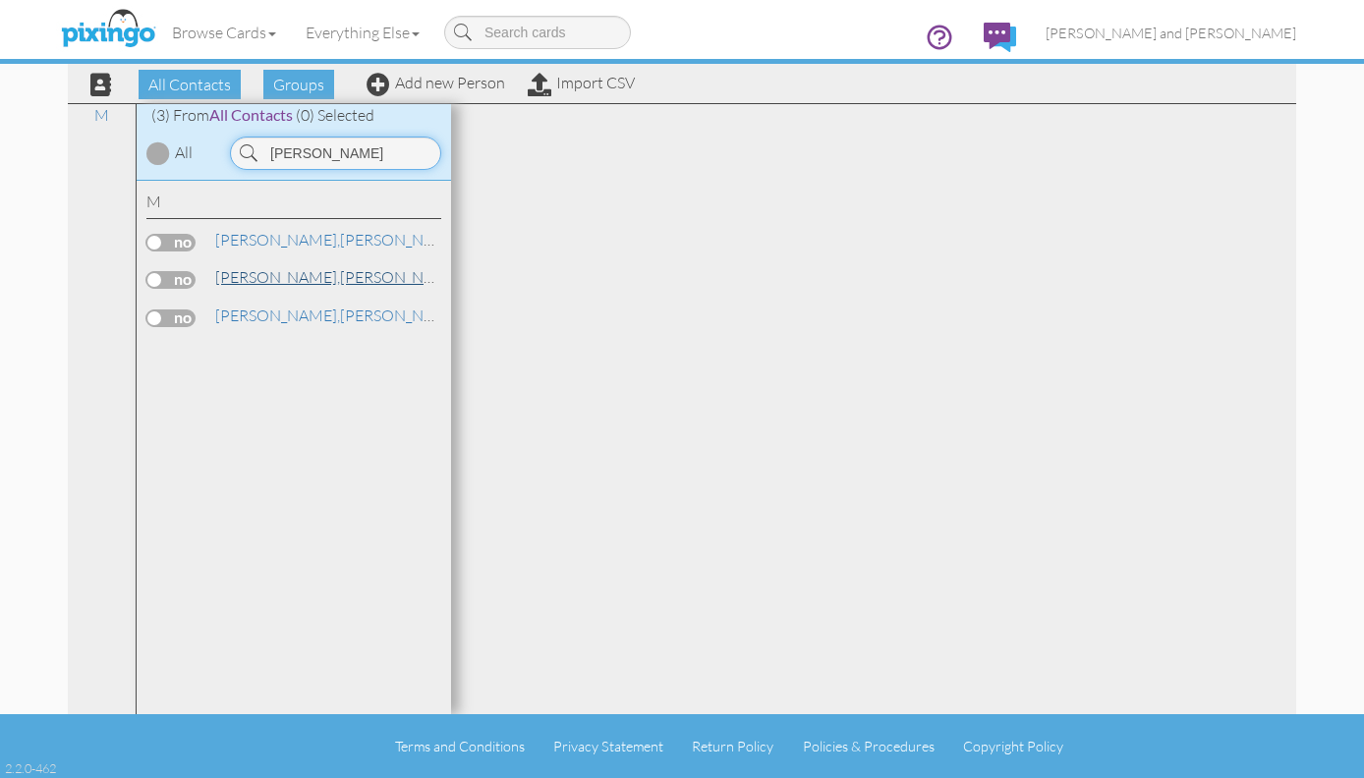
type input "[PERSON_NAME]"
click at [240, 281] on span "[PERSON_NAME]," at bounding box center [277, 277] width 125 height 20
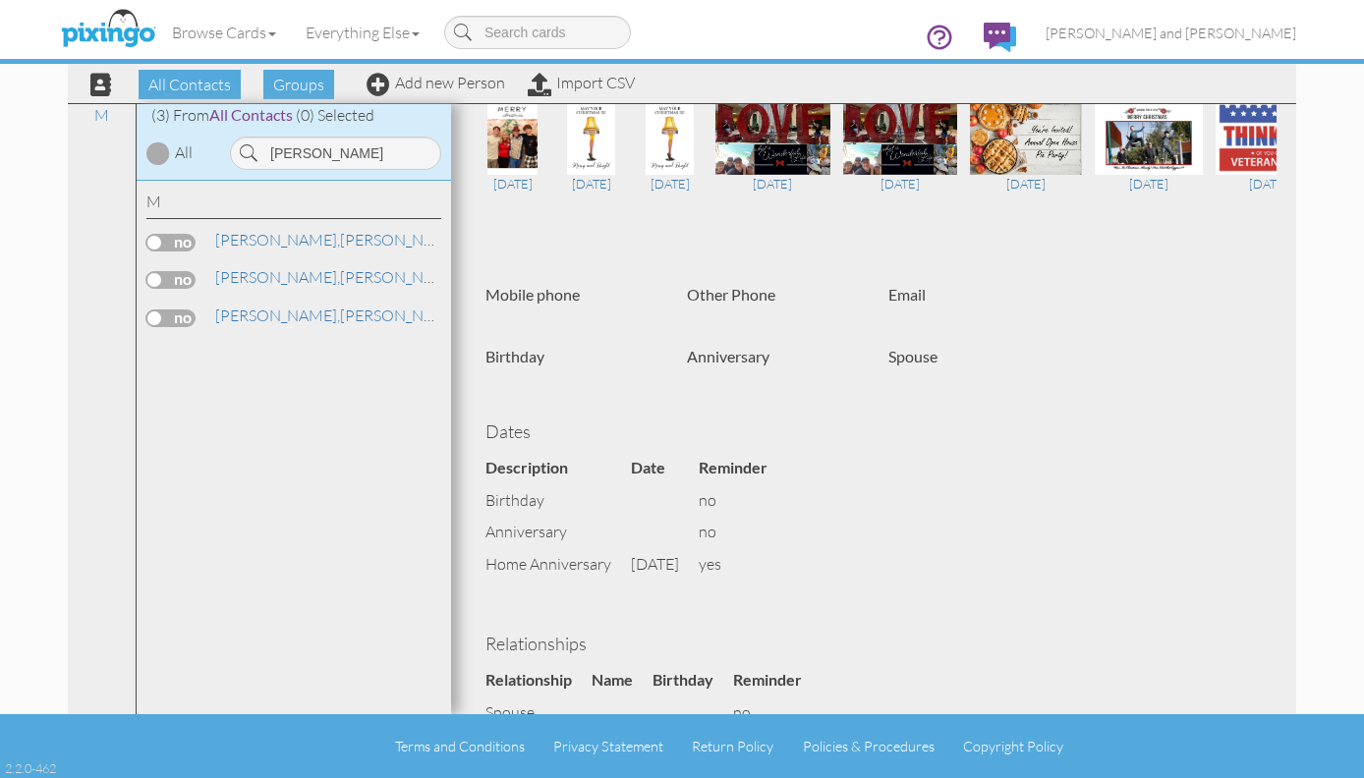
scroll to position [48, 0]
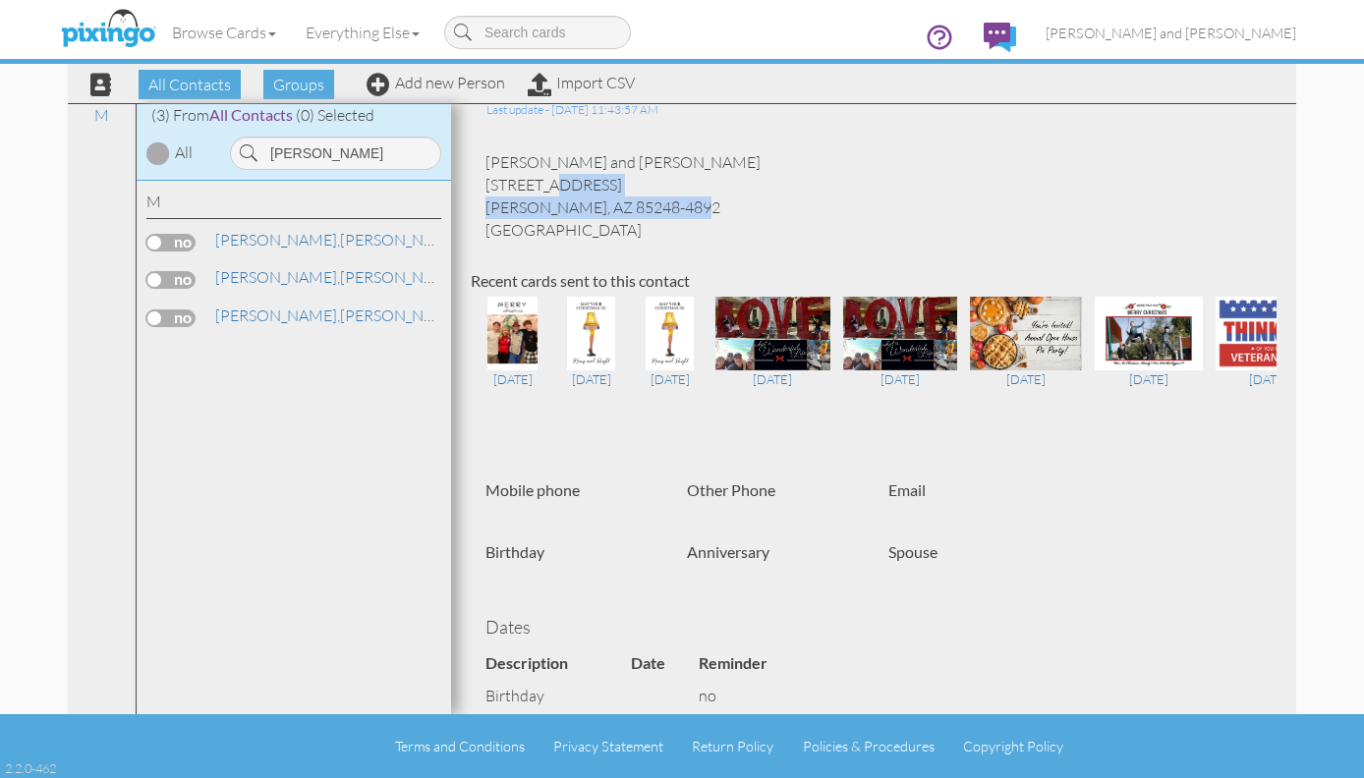
drag, startPoint x: 624, startPoint y: 202, endPoint x: 480, endPoint y: 182, distance: 144.9
click at [480, 182] on div "[PERSON_NAME] and [PERSON_NAME] [STREET_ADDRESS] [GEOGRAPHIC_DATA], [GEOGRAPHIC…" at bounding box center [874, 195] width 806 height 89
copy div "[STREET_ADDRESS][PERSON_NAME]"
